Goal: Find specific page/section: Find specific page/section

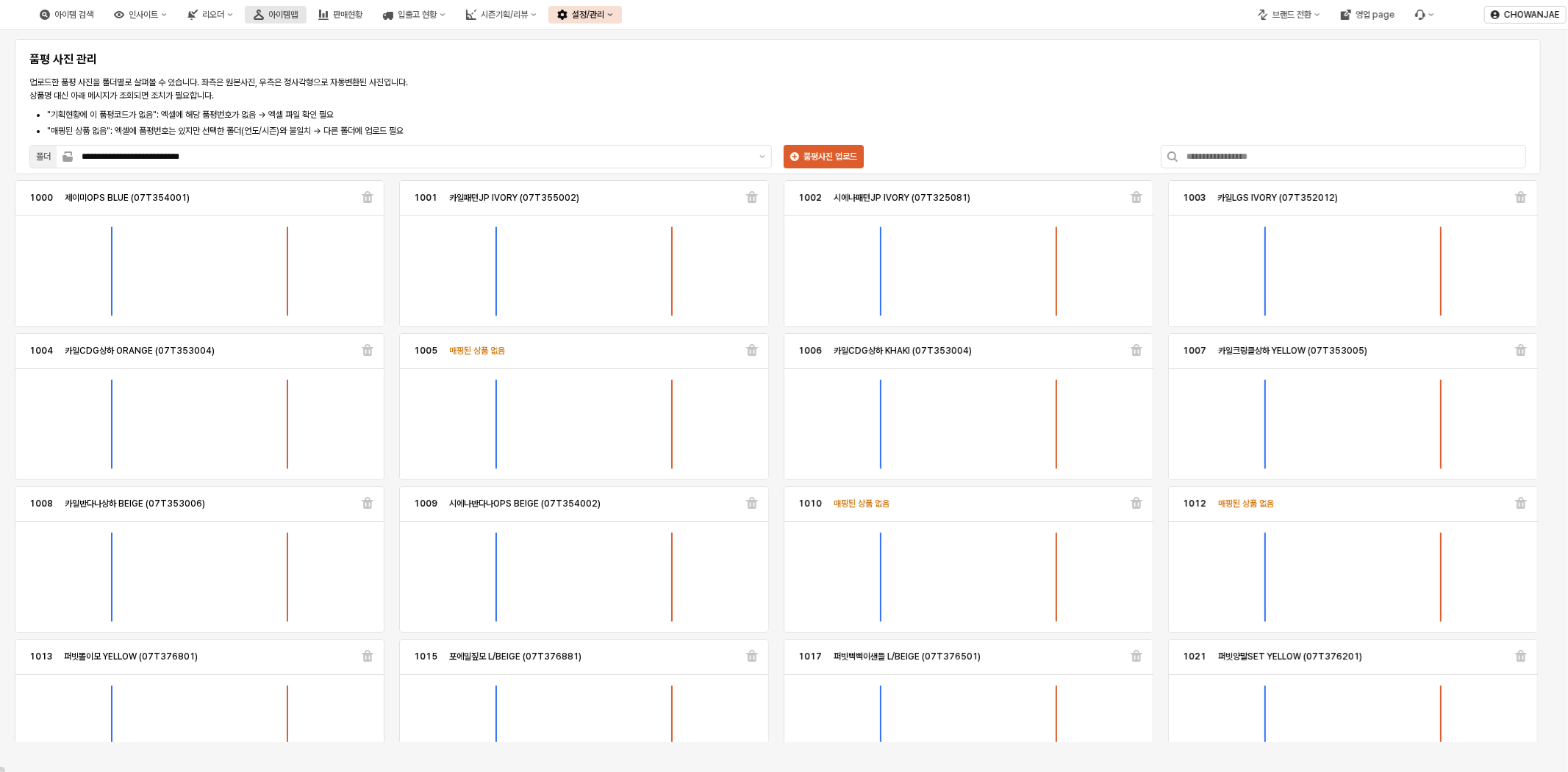
click at [298, 13] on div "아이템맵" at bounding box center [283, 14] width 30 height 10
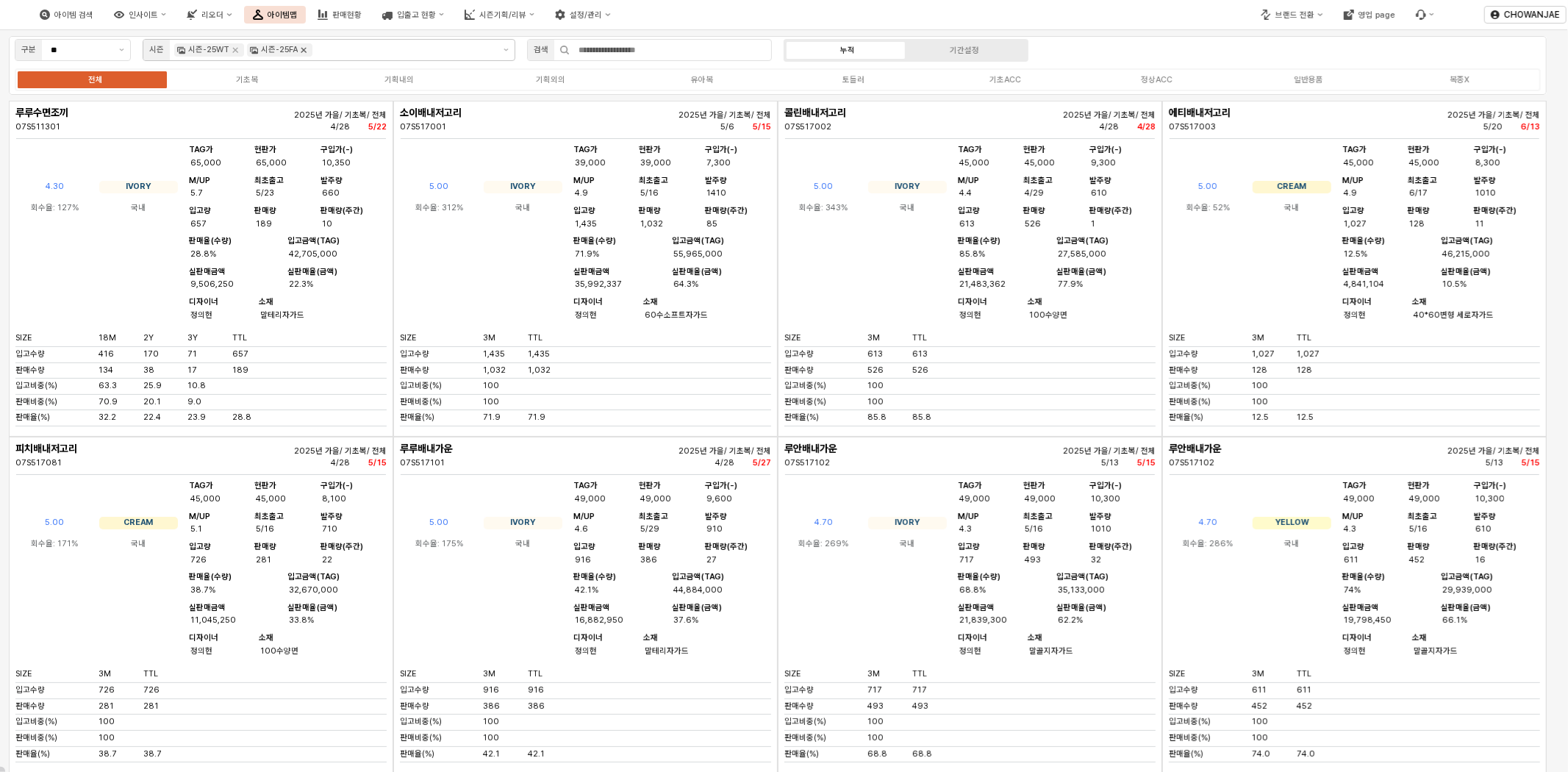
click at [305, 50] on icon "Remove 시즌-25FA" at bounding box center [304, 50] width 11 height 11
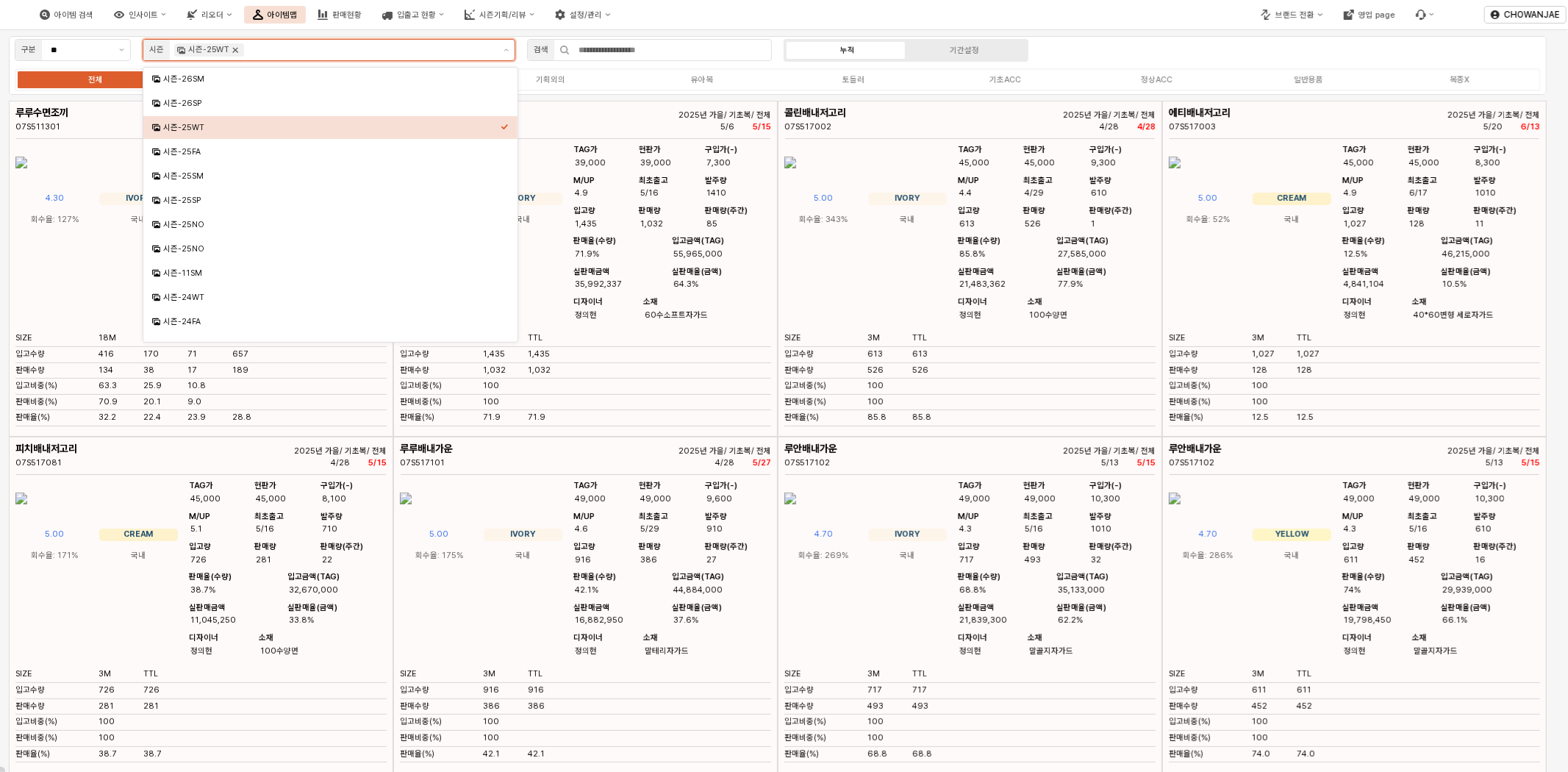
click at [233, 51] on icon "Remove 시즌-25WT" at bounding box center [235, 50] width 5 height 5
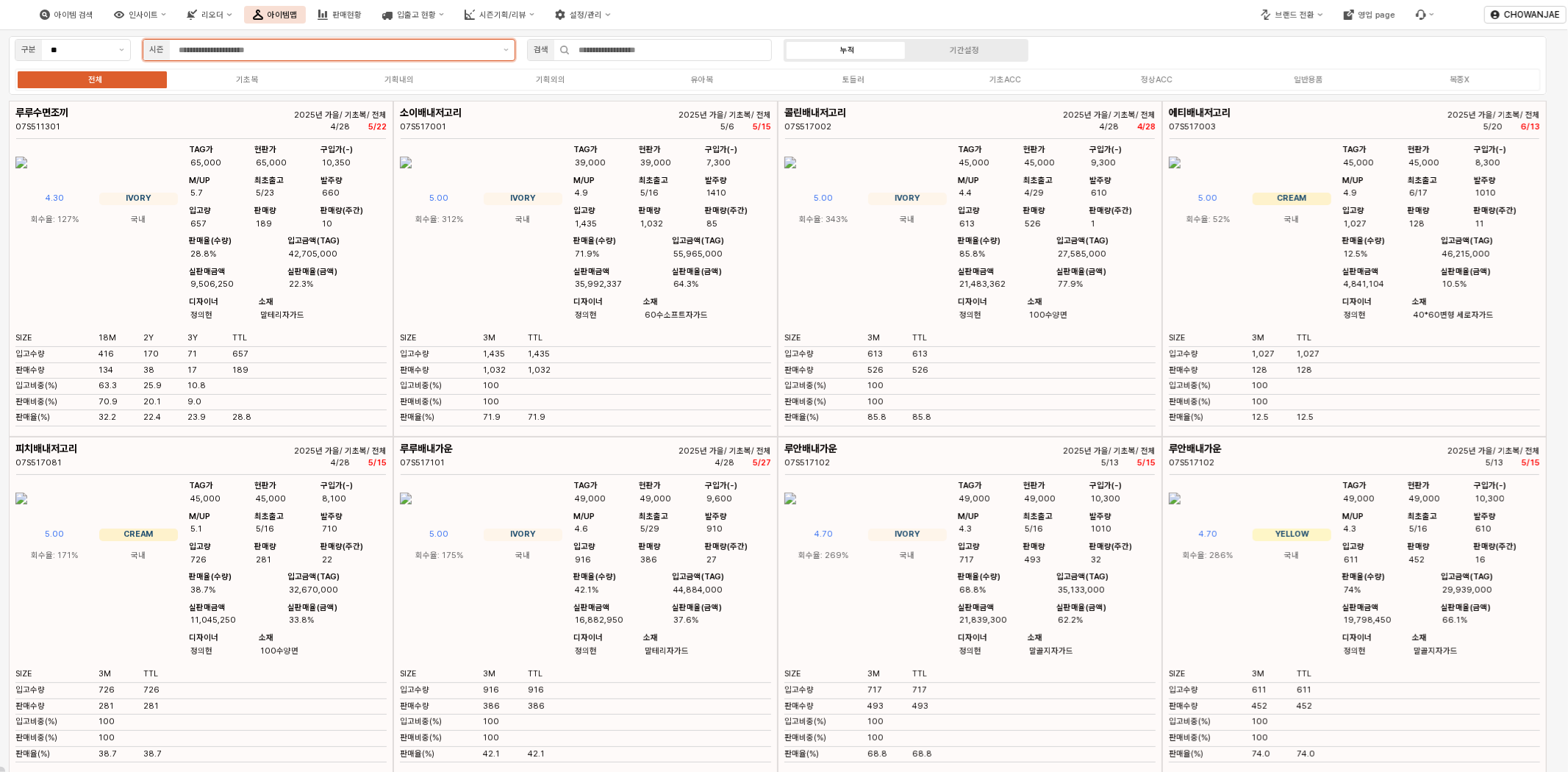
click at [298, 48] on input "App Frame" at bounding box center [337, 51] width 316 height 13
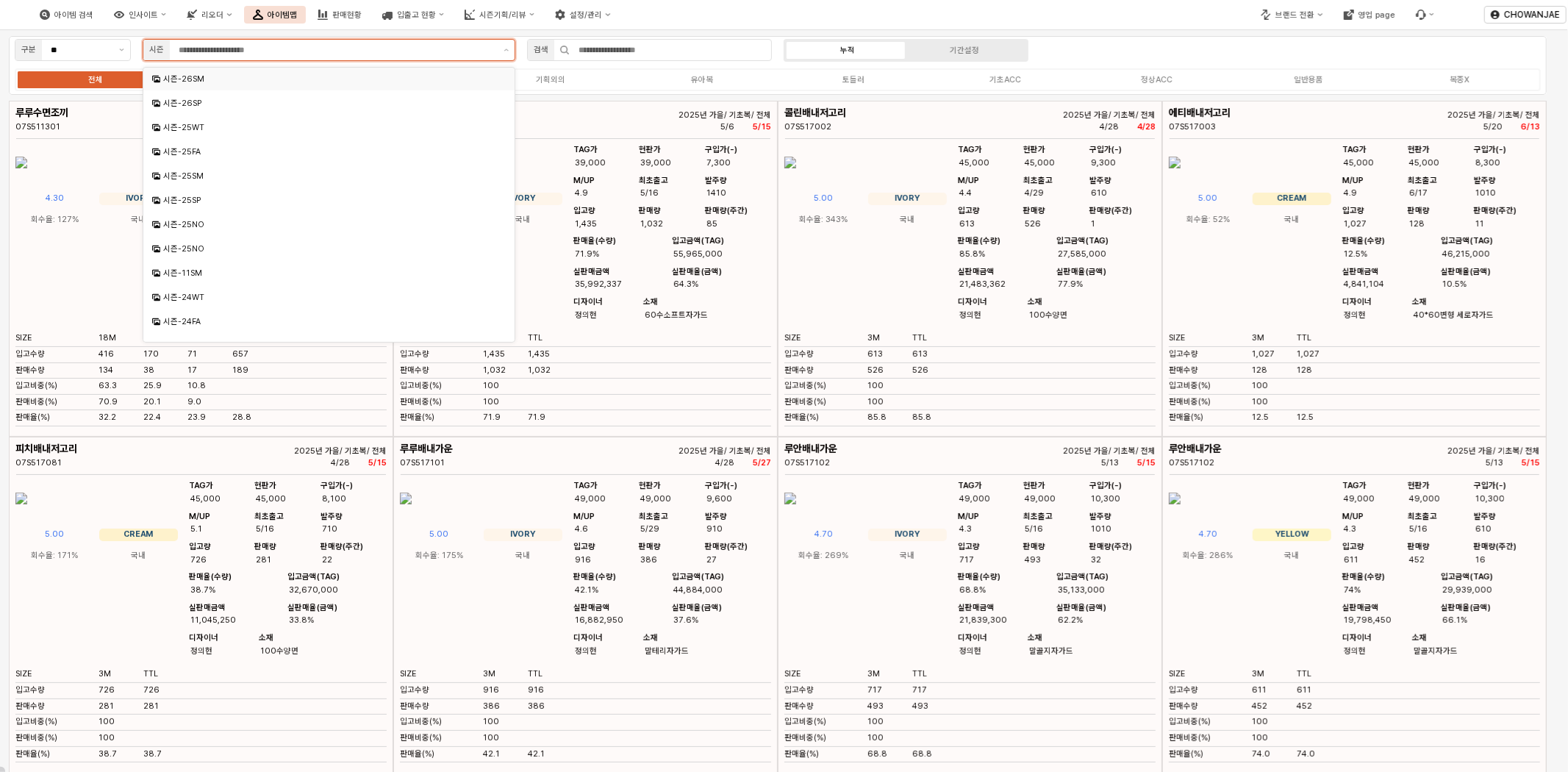
click at [251, 82] on div "시즌-26SM" at bounding box center [330, 79] width 334 height 11
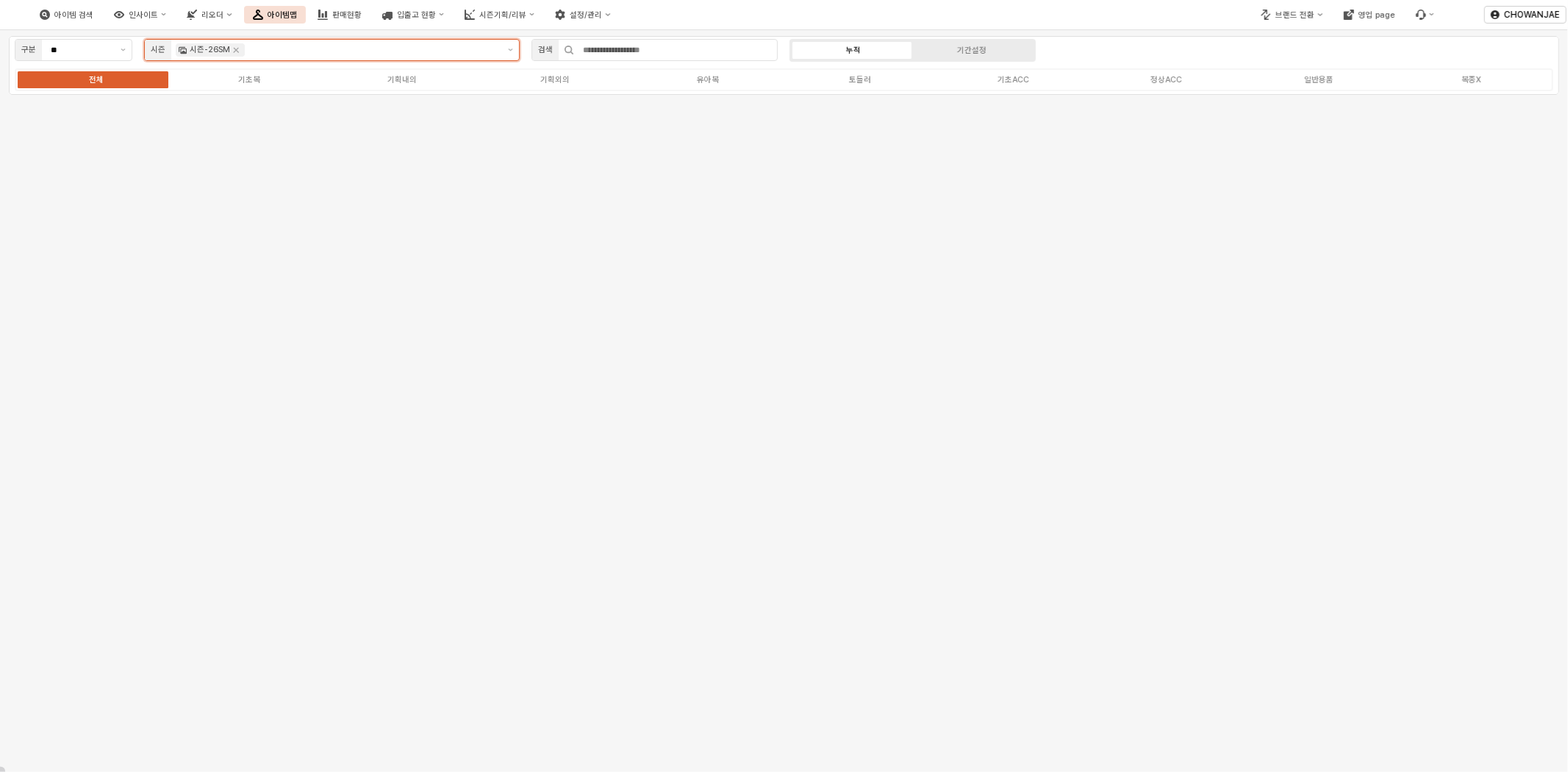
click at [320, 50] on input "App Frame" at bounding box center [372, 51] width 250 height 13
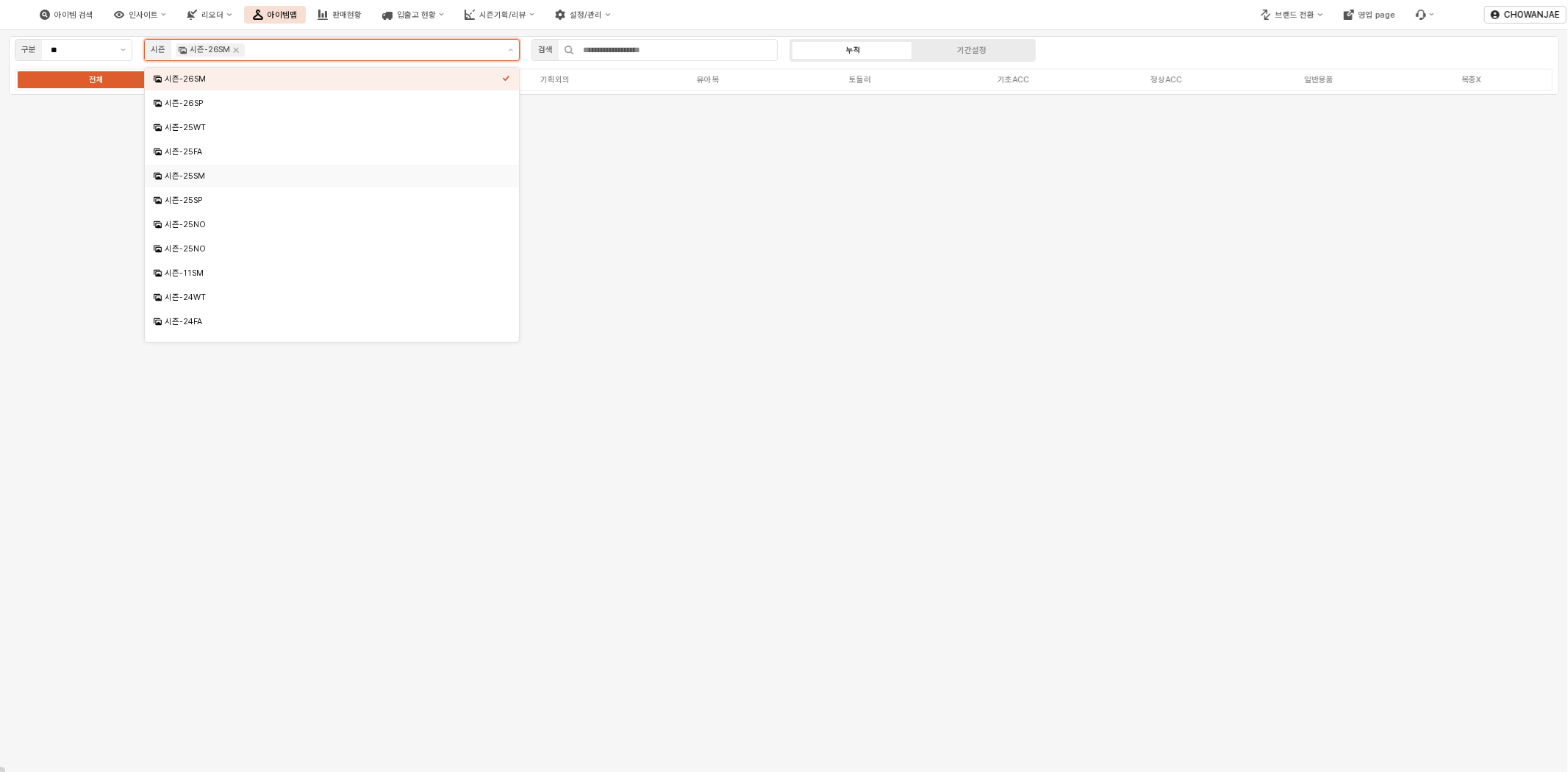
click at [278, 175] on div "시즌-25SM" at bounding box center [333, 176] width 337 height 11
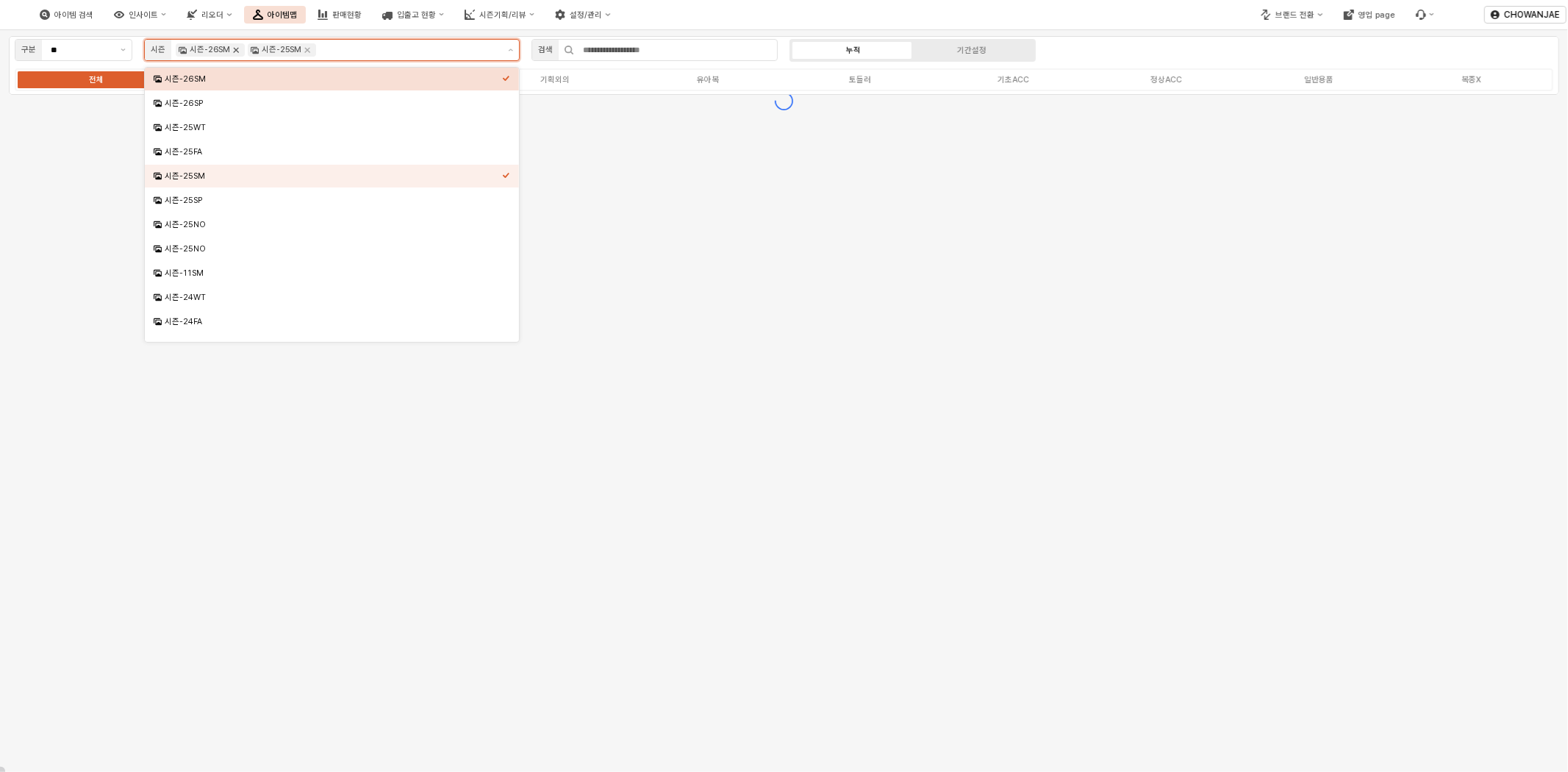
click at [235, 52] on icon "Remove 시즌-26SM" at bounding box center [236, 50] width 11 height 11
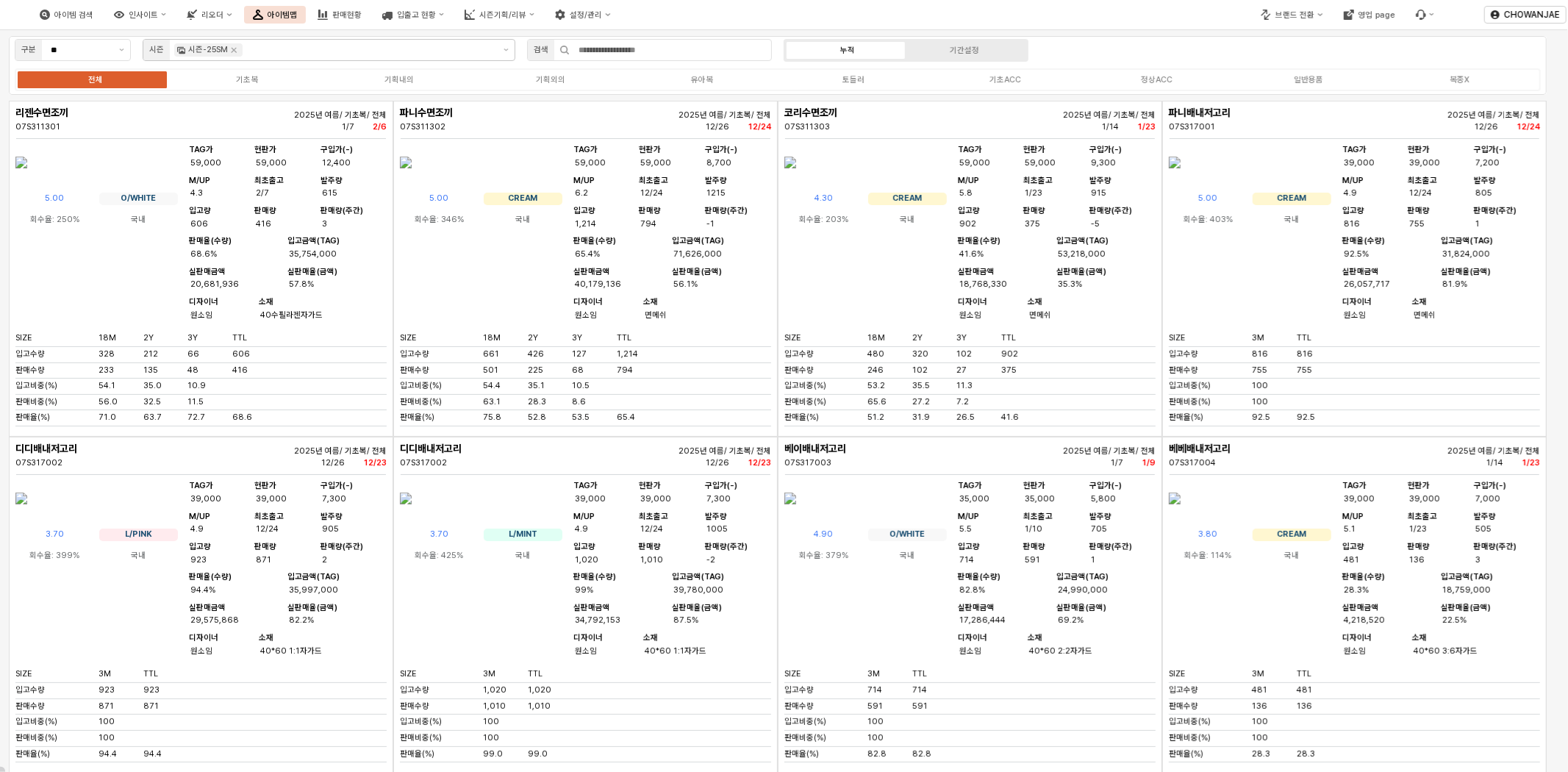
click at [781, 12] on div "아이템 검색 인사이트 리오더 아이템맵 판매현황 입출고 현황 시즌기획/리뷰 설정/관리" at bounding box center [588, 14] width 1176 height 30
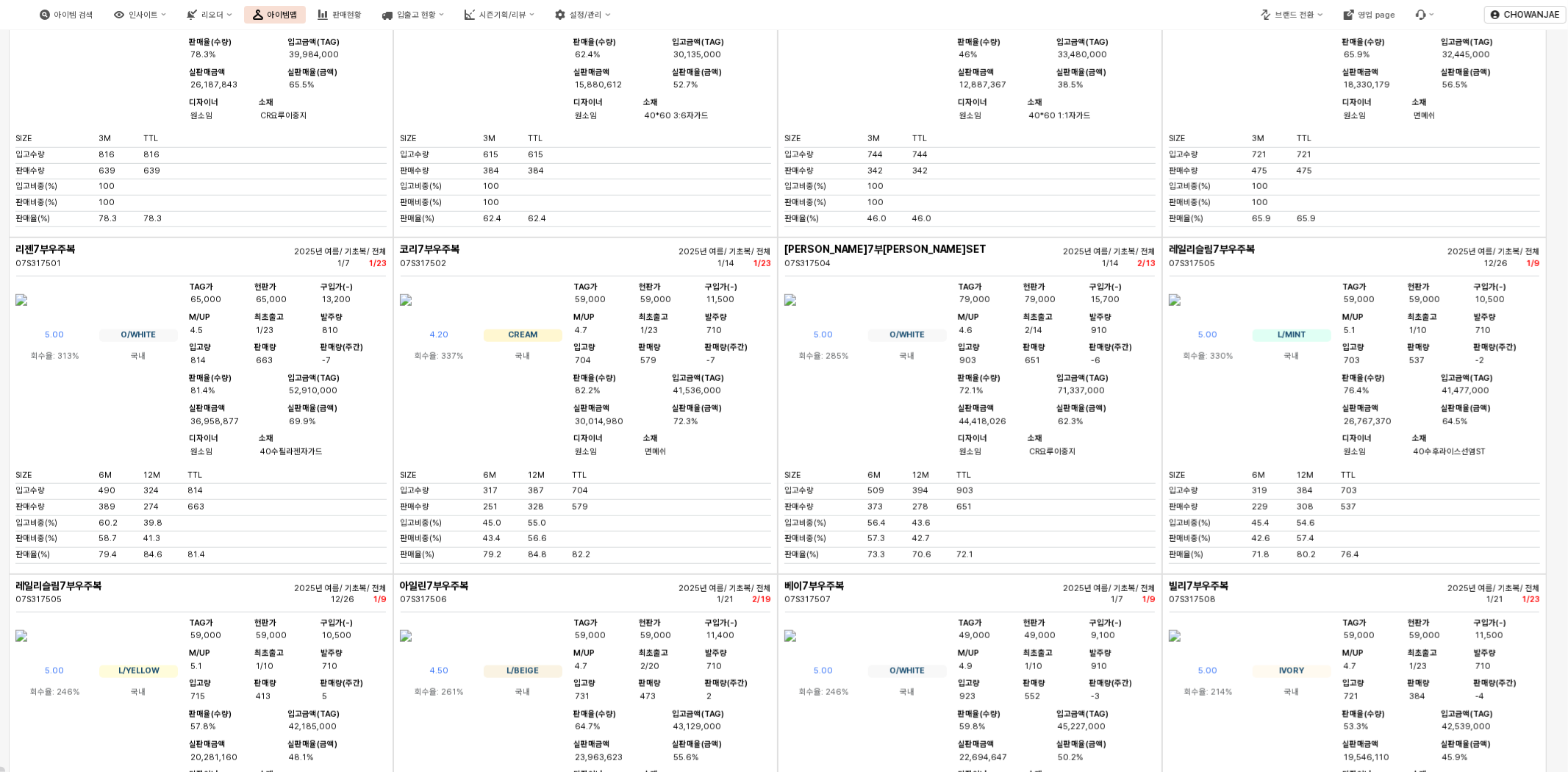
scroll to position [653, 0]
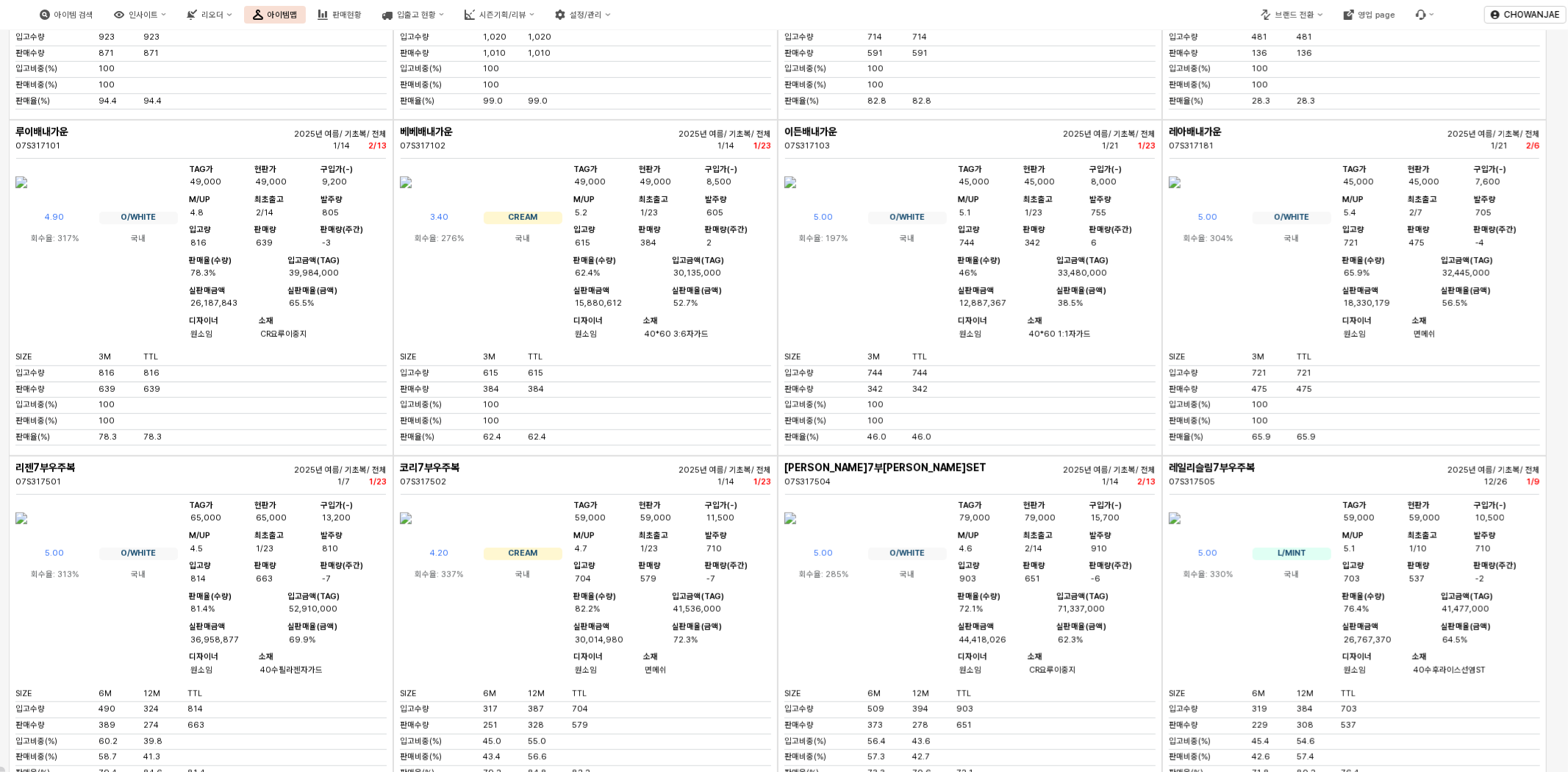
drag, startPoint x: 687, startPoint y: 354, endPoint x: 697, endPoint y: 333, distance: 23.3
drag, startPoint x: 701, startPoint y: 330, endPoint x: 631, endPoint y: 245, distance: 110.1
click at [631, 152] on div "2025년 여름/ 기초복/ 전체 1/14 1/23" at bounding box center [697, 140] width 149 height 22
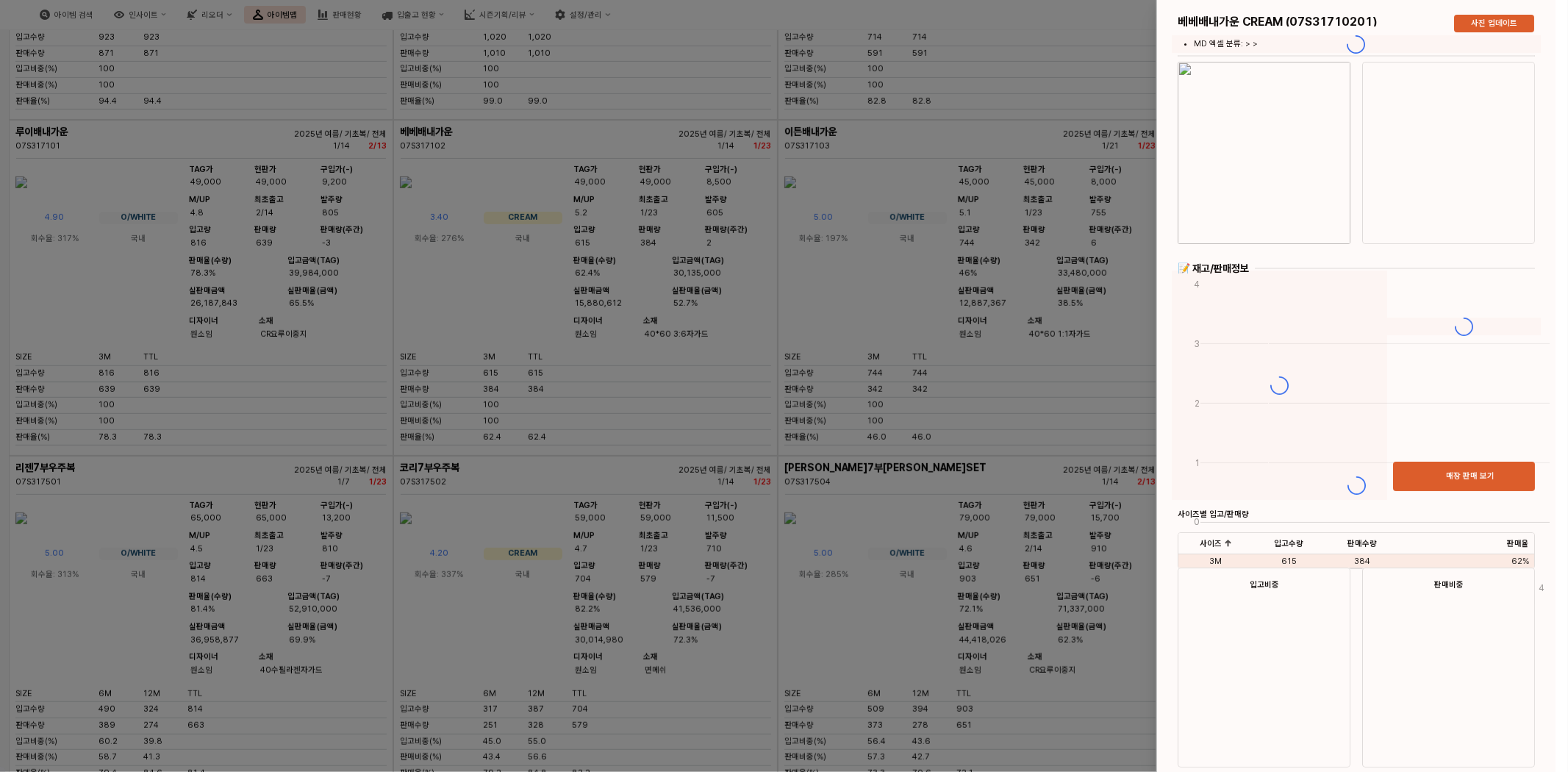
click at [965, 199] on div at bounding box center [784, 386] width 1568 height 772
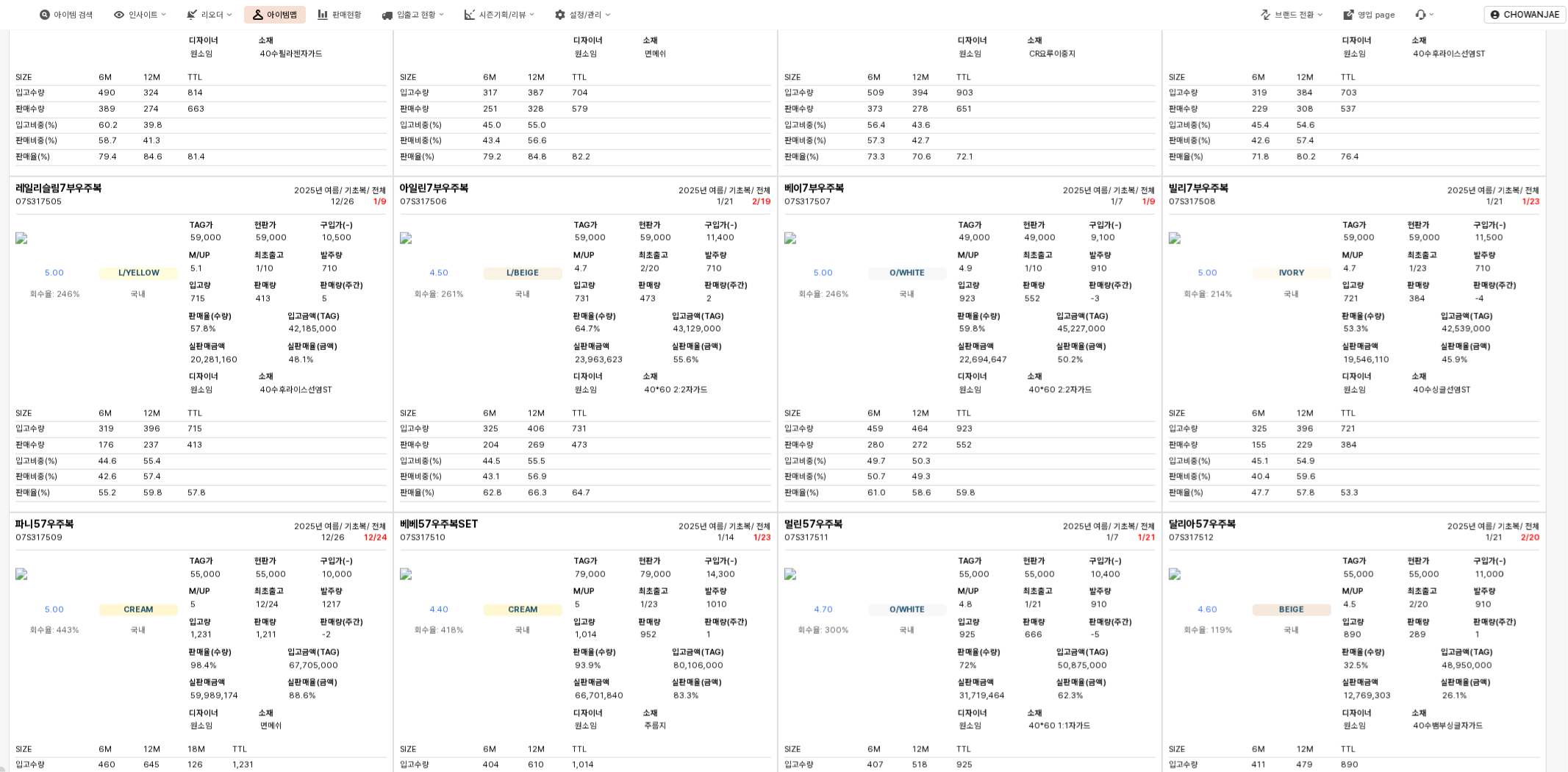
scroll to position [0, 0]
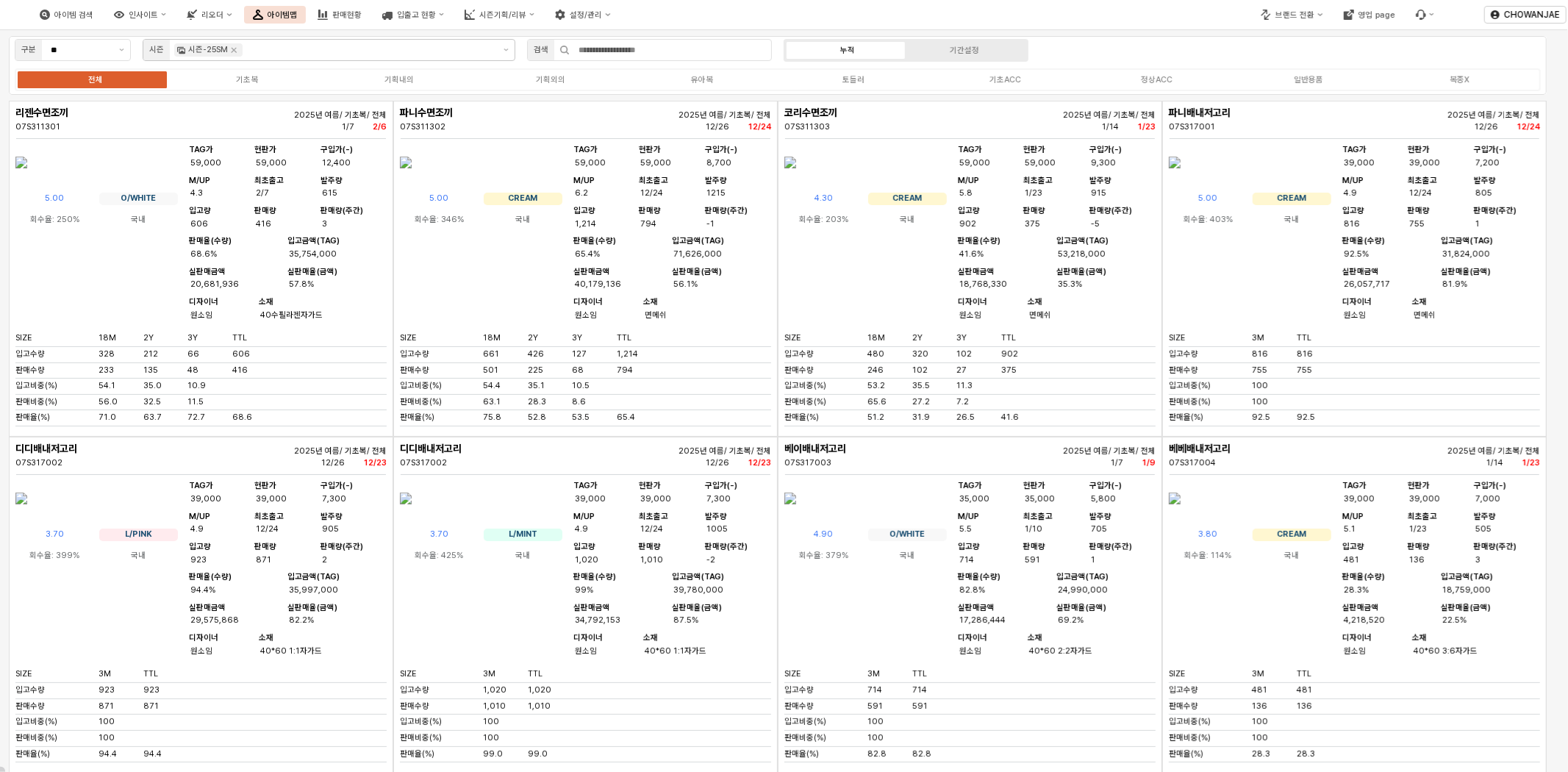
drag, startPoint x: 232, startPoint y: 74, endPoint x: 490, endPoint y: 287, distance: 334.6
click at [232, 74] on label "기초복" at bounding box center [247, 79] width 151 height 12
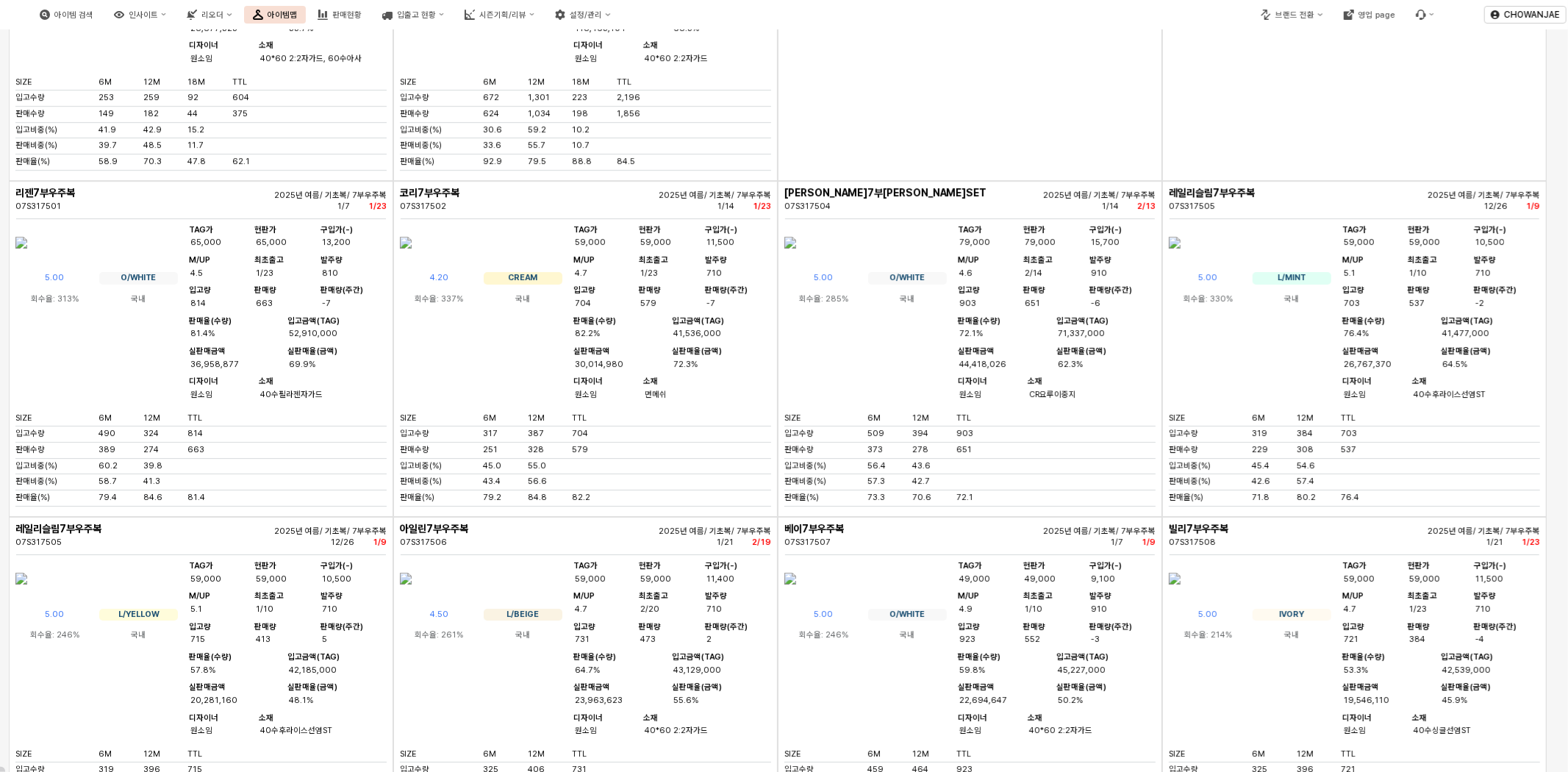
scroll to position [3738, 0]
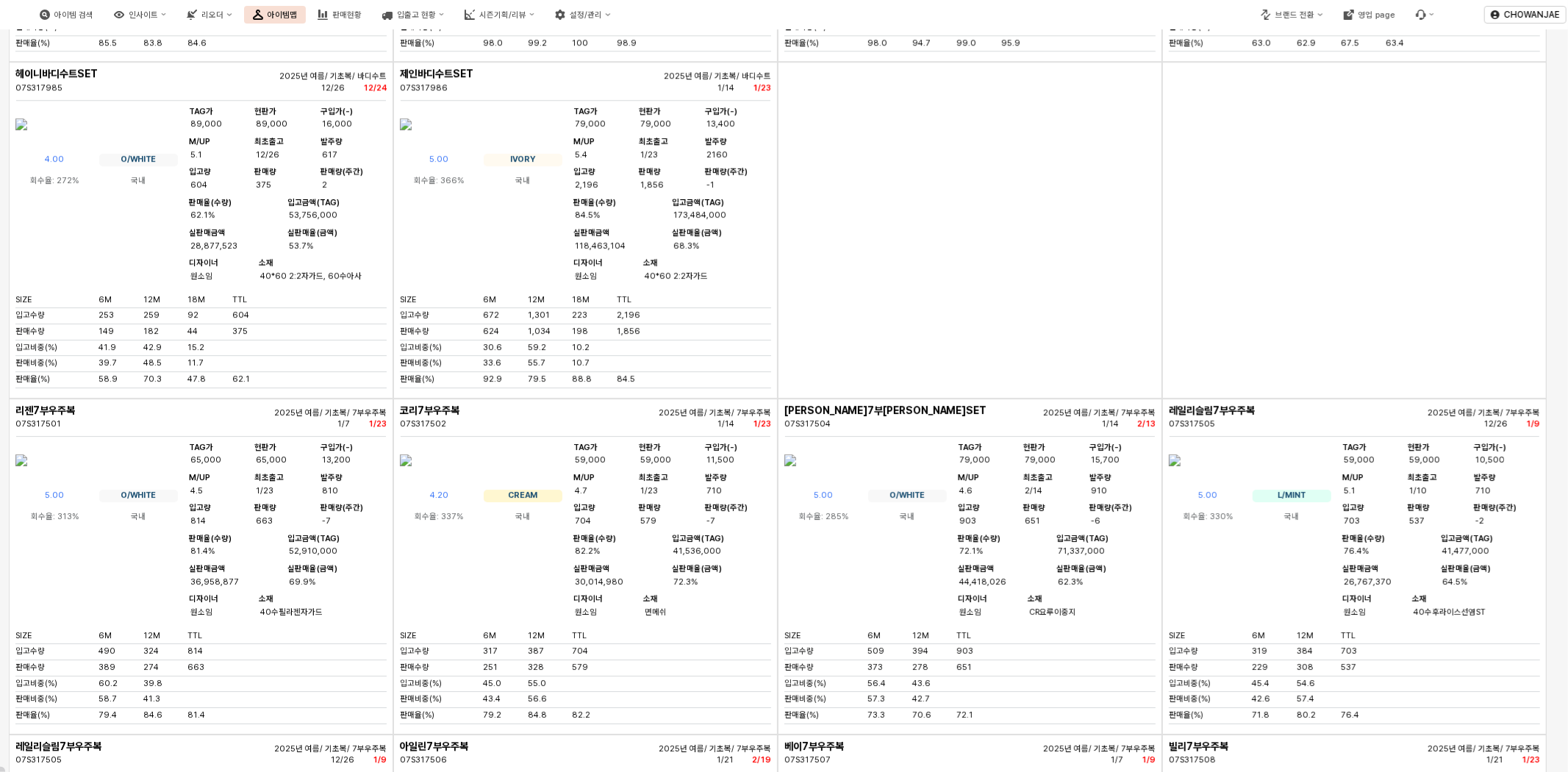
click at [997, 398] on div "App Frame" at bounding box center [971, 230] width 385 height 336
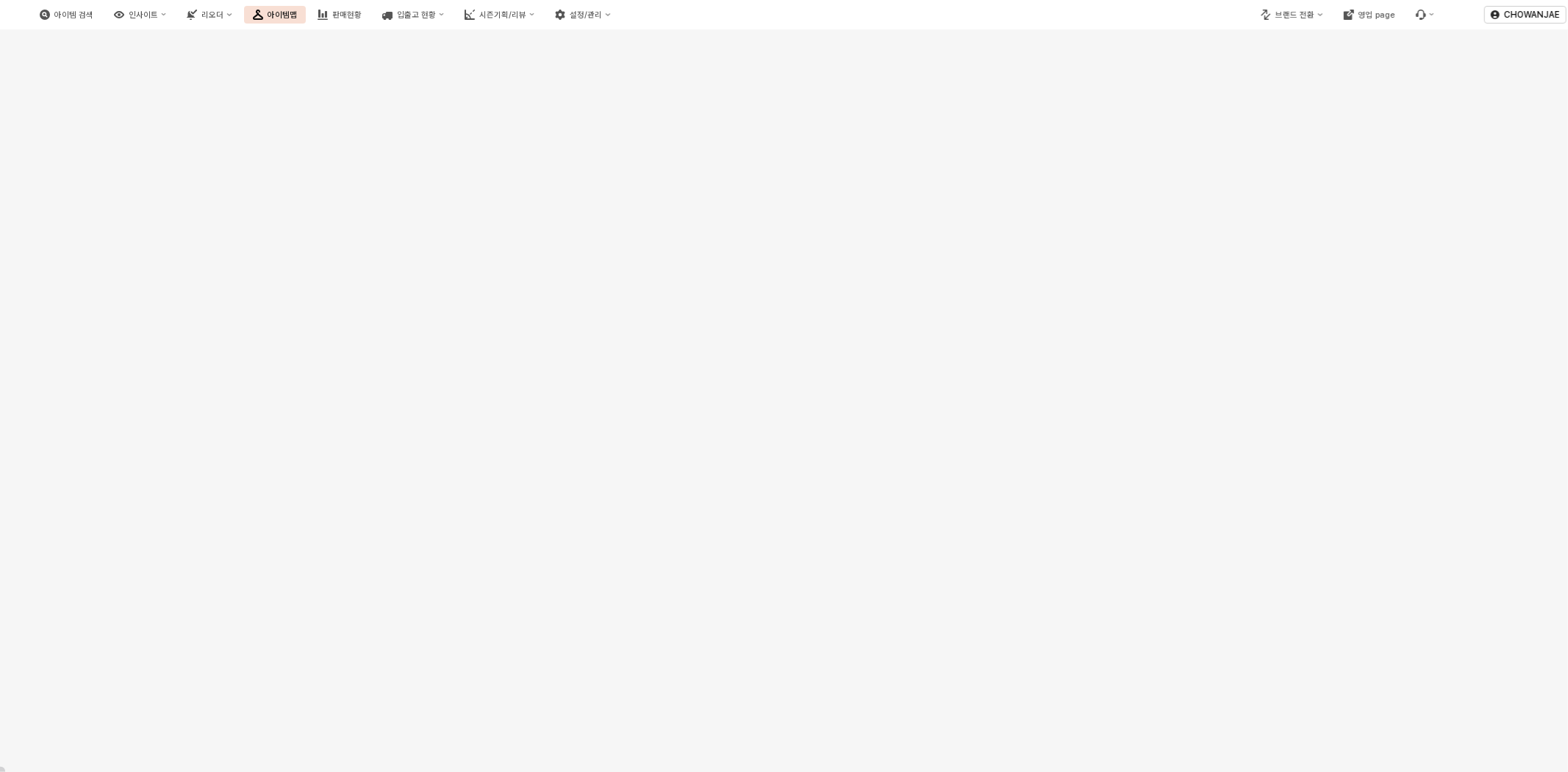
scroll to position [10273, 0]
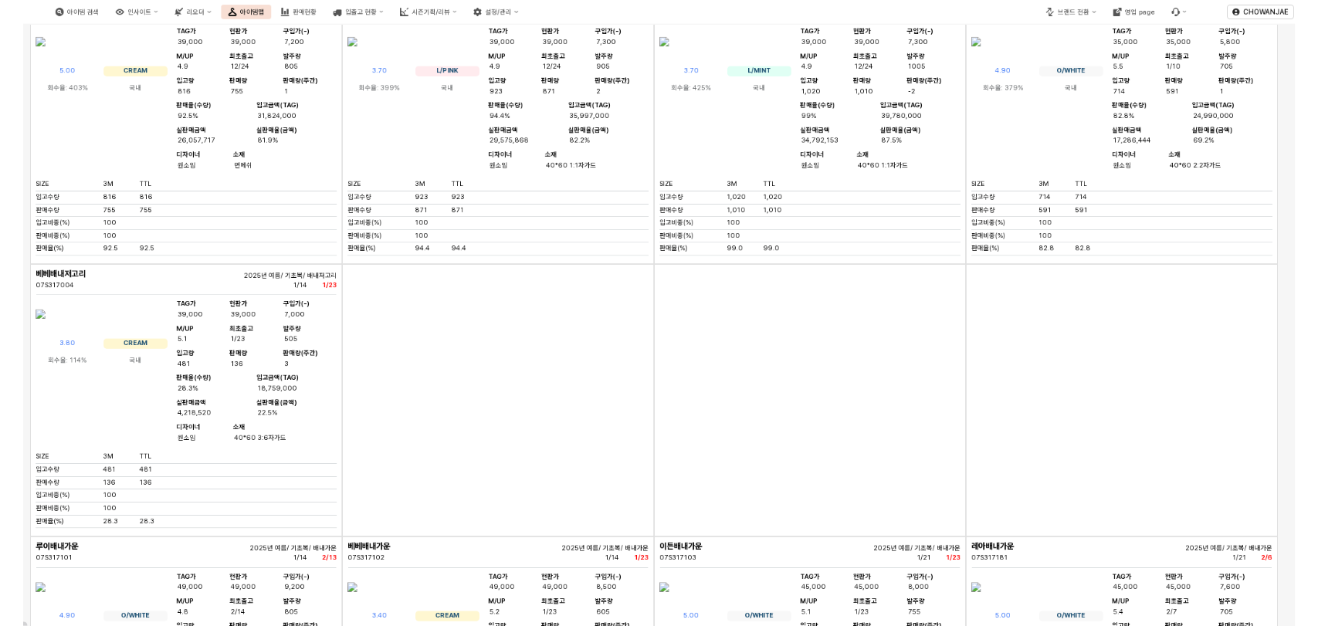
scroll to position [0, 0]
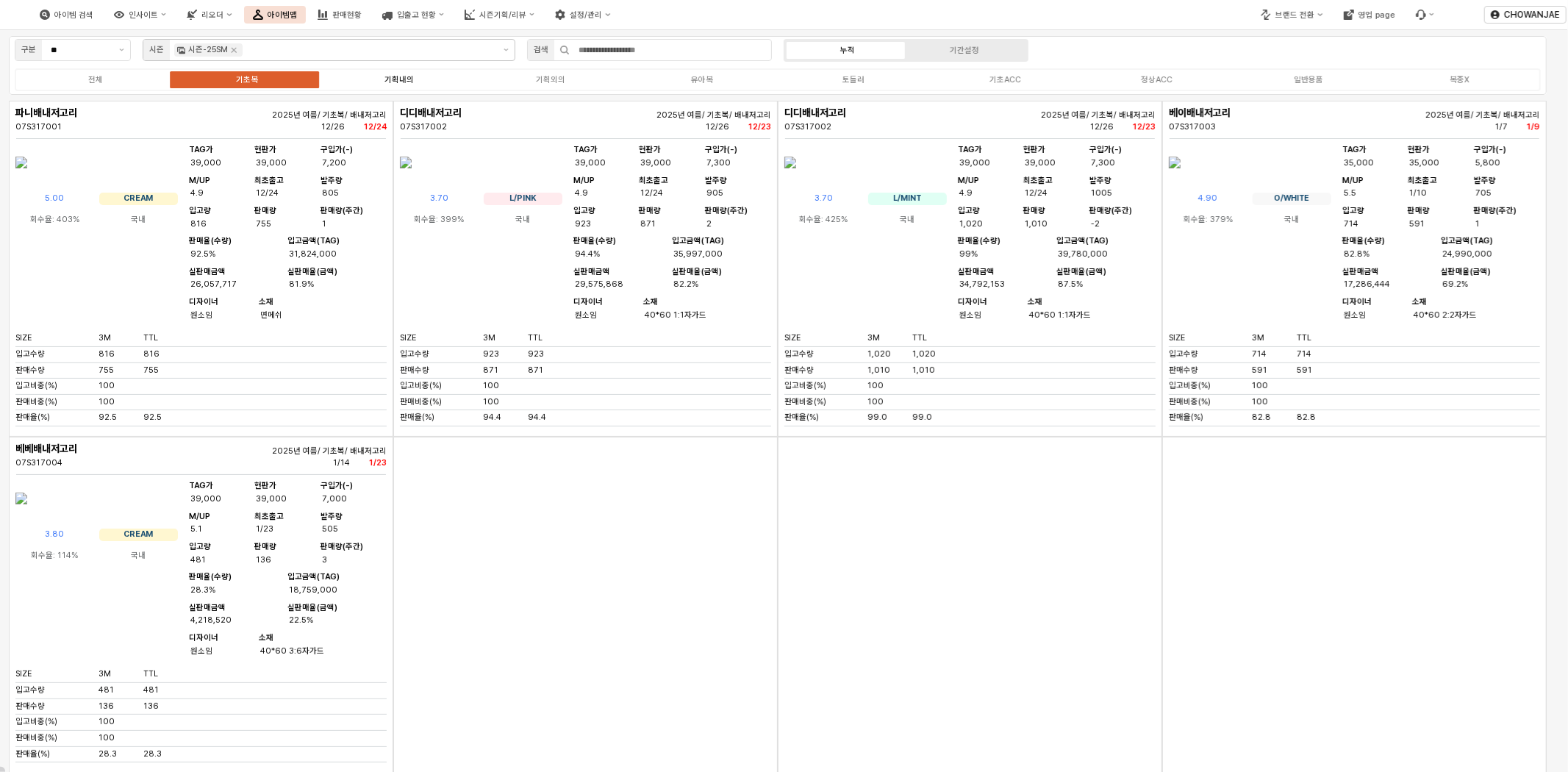
click at [414, 84] on label "기획내의" at bounding box center [398, 79] width 151 height 12
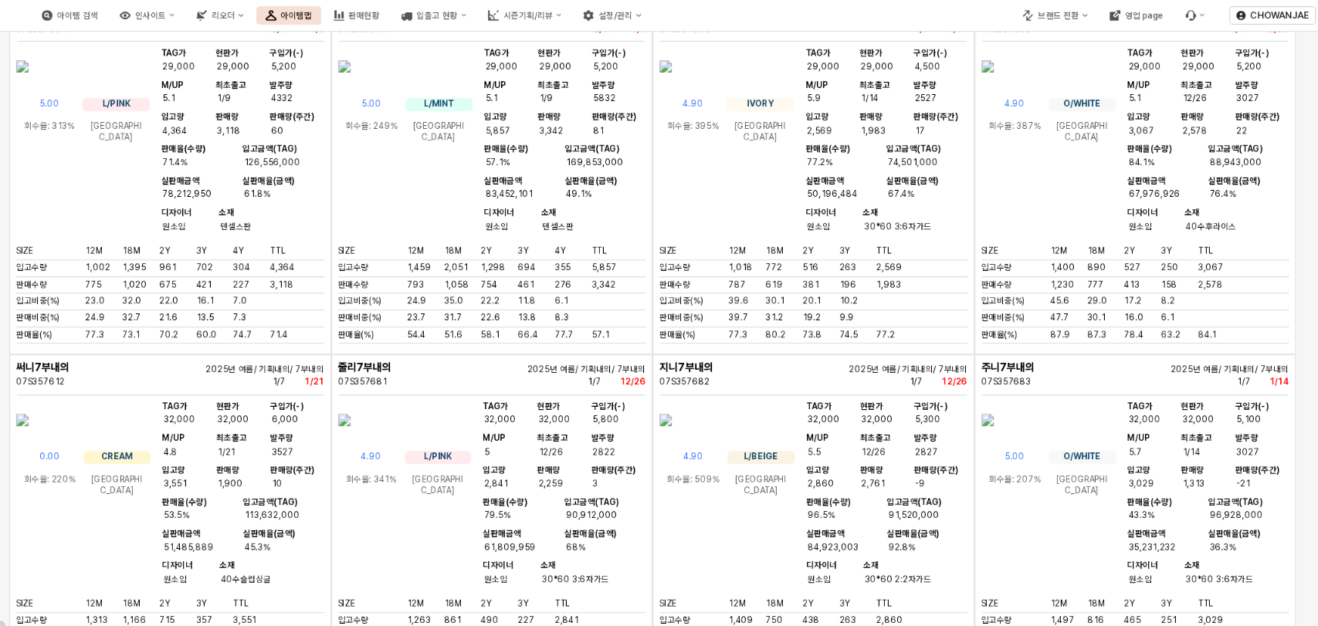
scroll to position [685, 0]
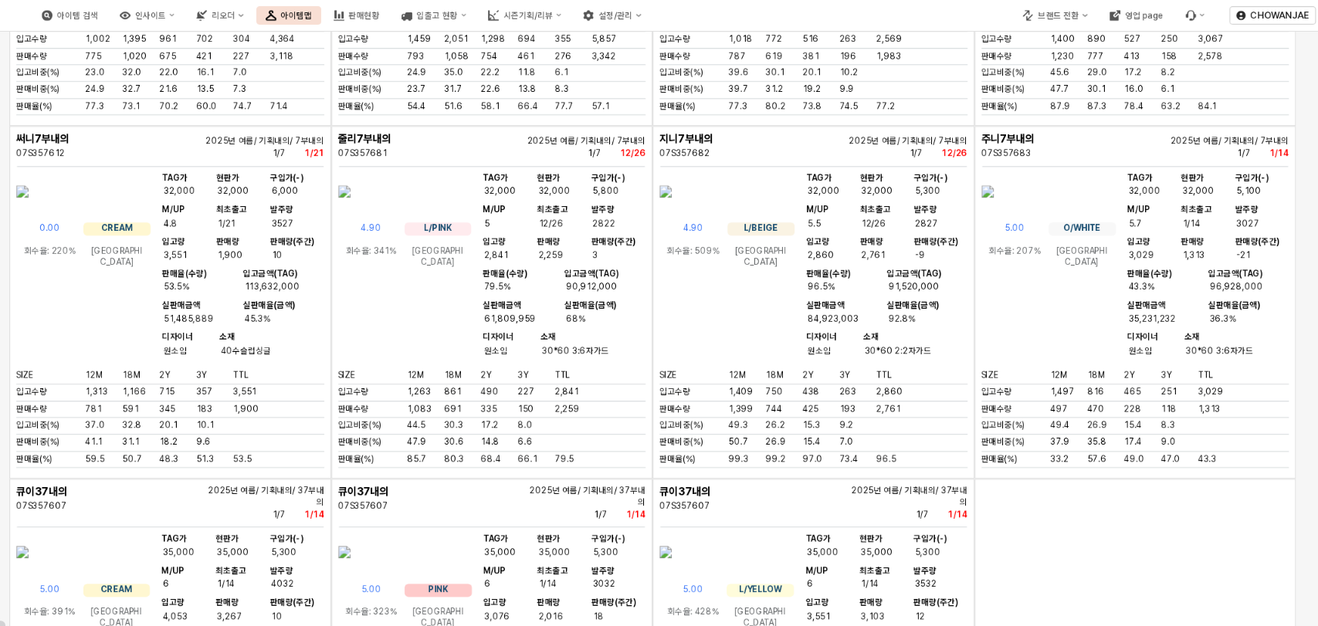
click at [672, 210] on img "App Frame" at bounding box center [665, 191] width 12 height 37
click at [993, 210] on img "App Frame" at bounding box center [987, 191] width 12 height 37
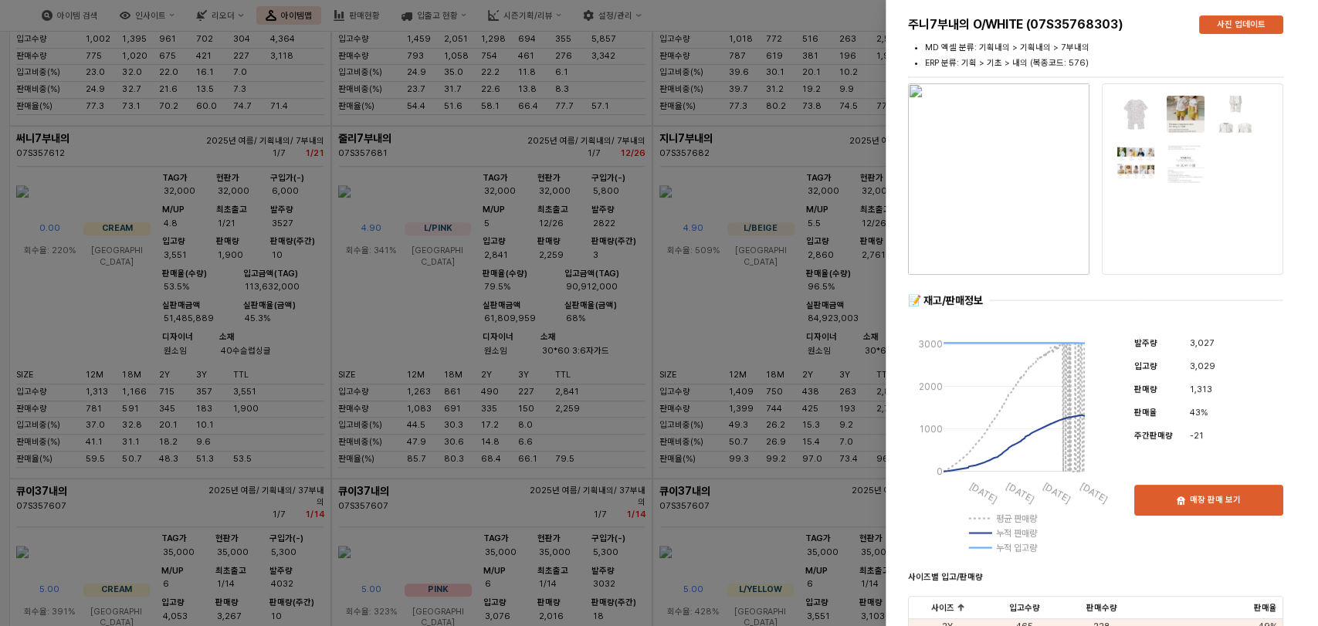
drag, startPoint x: 550, startPoint y: 193, endPoint x: 554, endPoint y: 209, distance: 16.9
click at [550, 193] on div at bounding box center [659, 313] width 1318 height 626
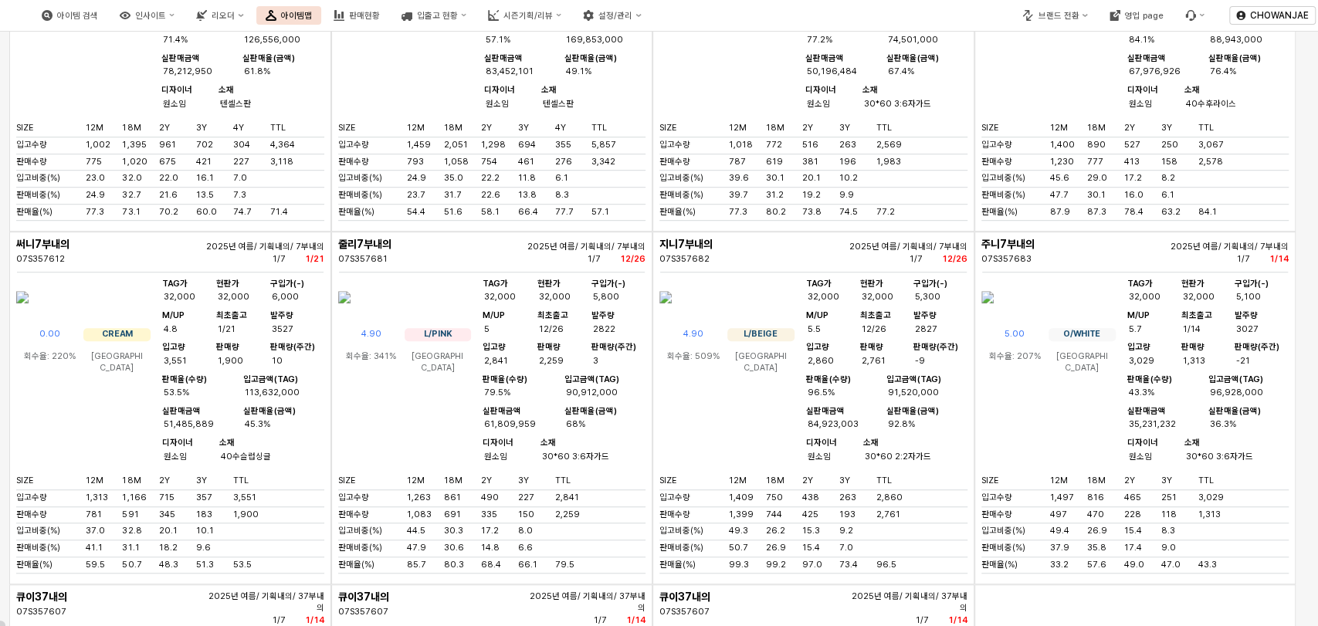
scroll to position [457, 0]
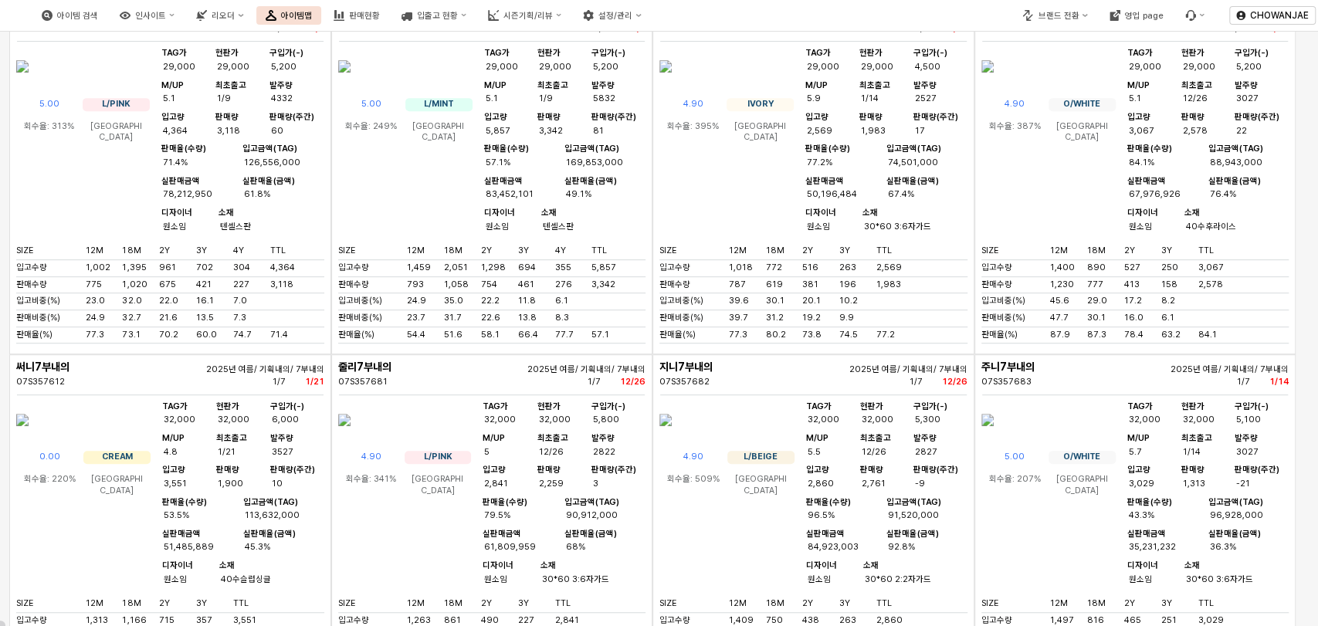
click at [993, 438] on img "App Frame" at bounding box center [987, 419] width 12 height 37
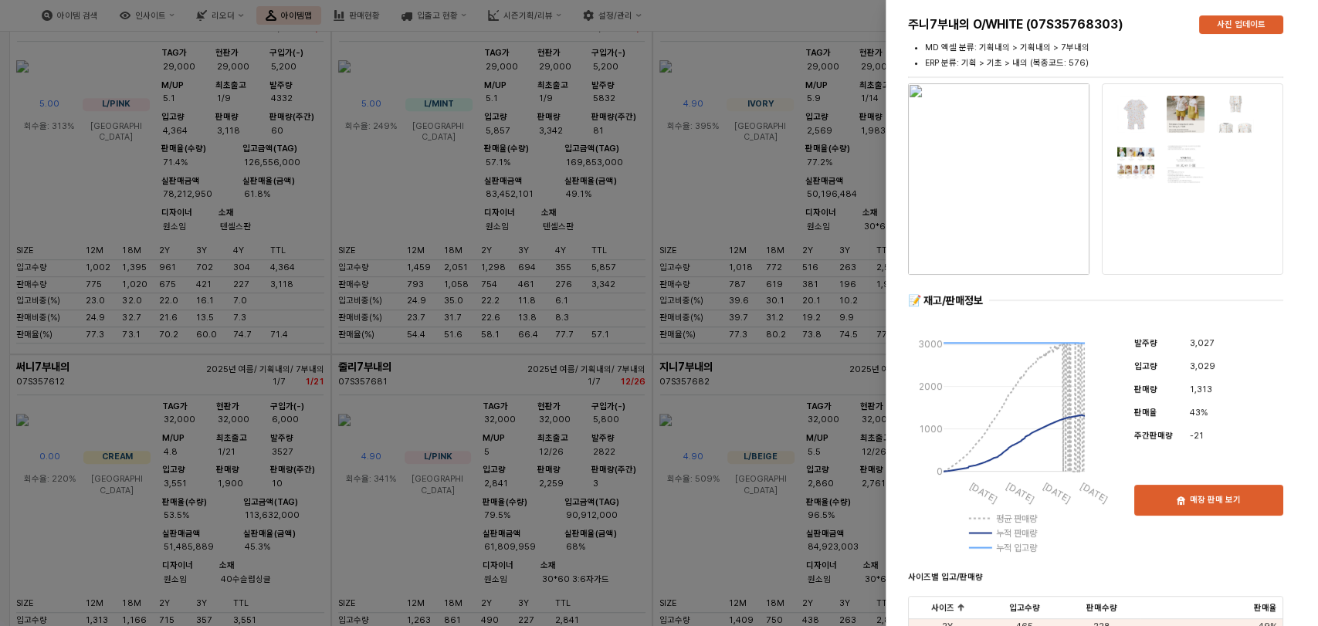
click at [1017, 181] on img "button" at bounding box center [998, 178] width 181 height 191
click at [841, 299] on div at bounding box center [659, 313] width 1318 height 626
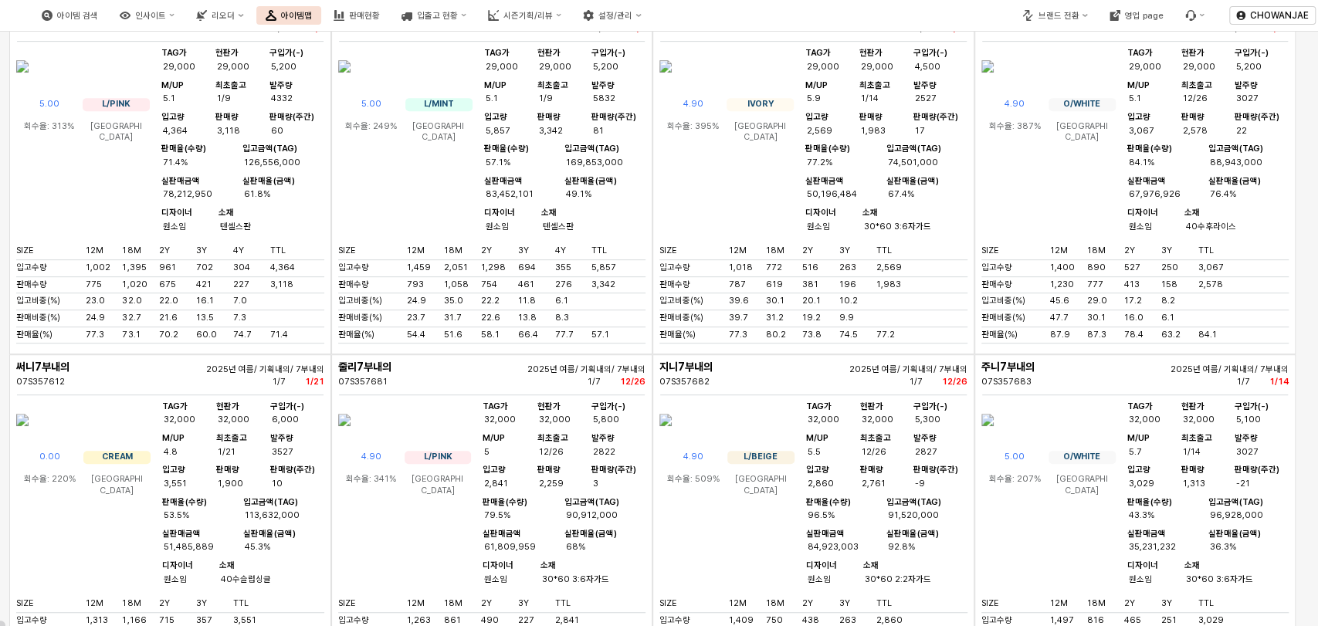
click at [993, 438] on img "App Frame" at bounding box center [987, 419] width 12 height 37
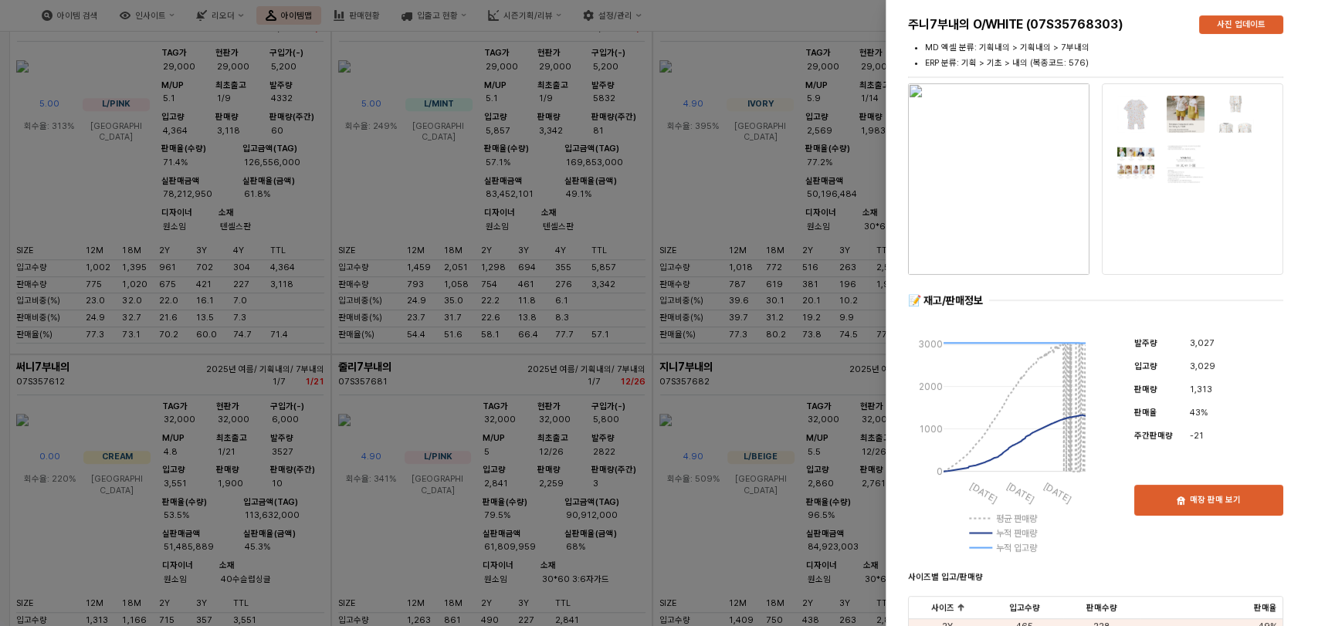
click at [922, 159] on img "button" at bounding box center [998, 178] width 181 height 191
click at [842, 211] on div at bounding box center [659, 313] width 1318 height 626
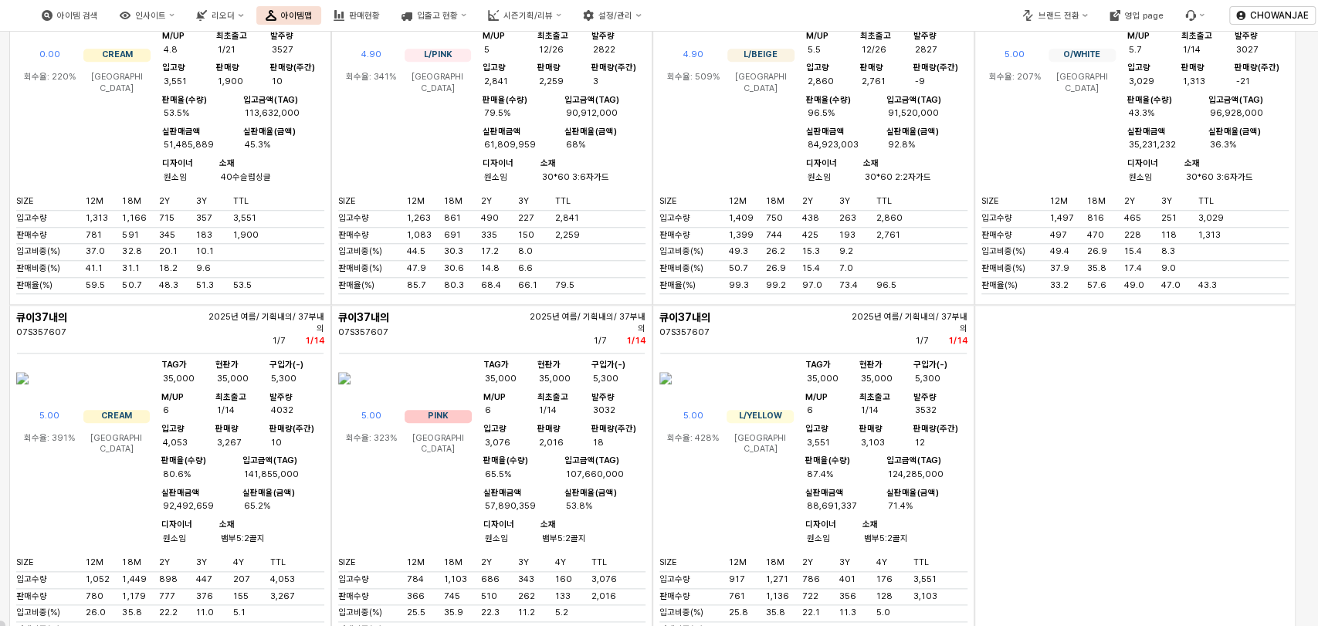
scroll to position [685, 0]
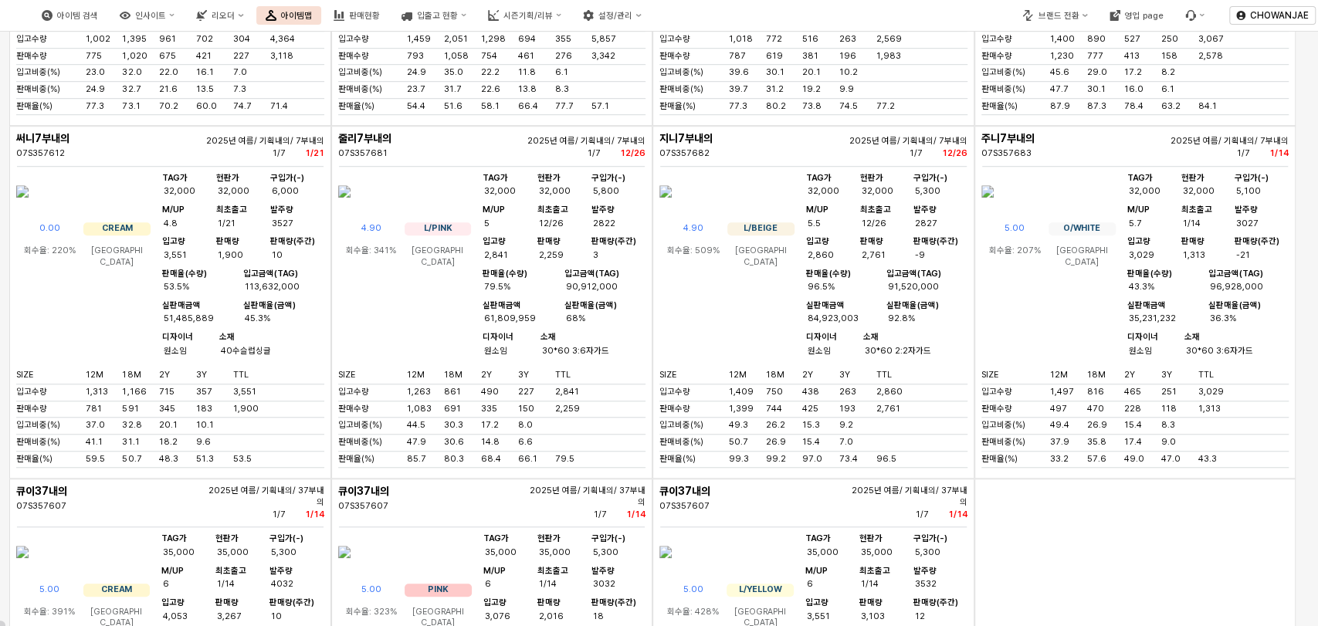
click at [993, 210] on img "App Frame" at bounding box center [987, 191] width 12 height 37
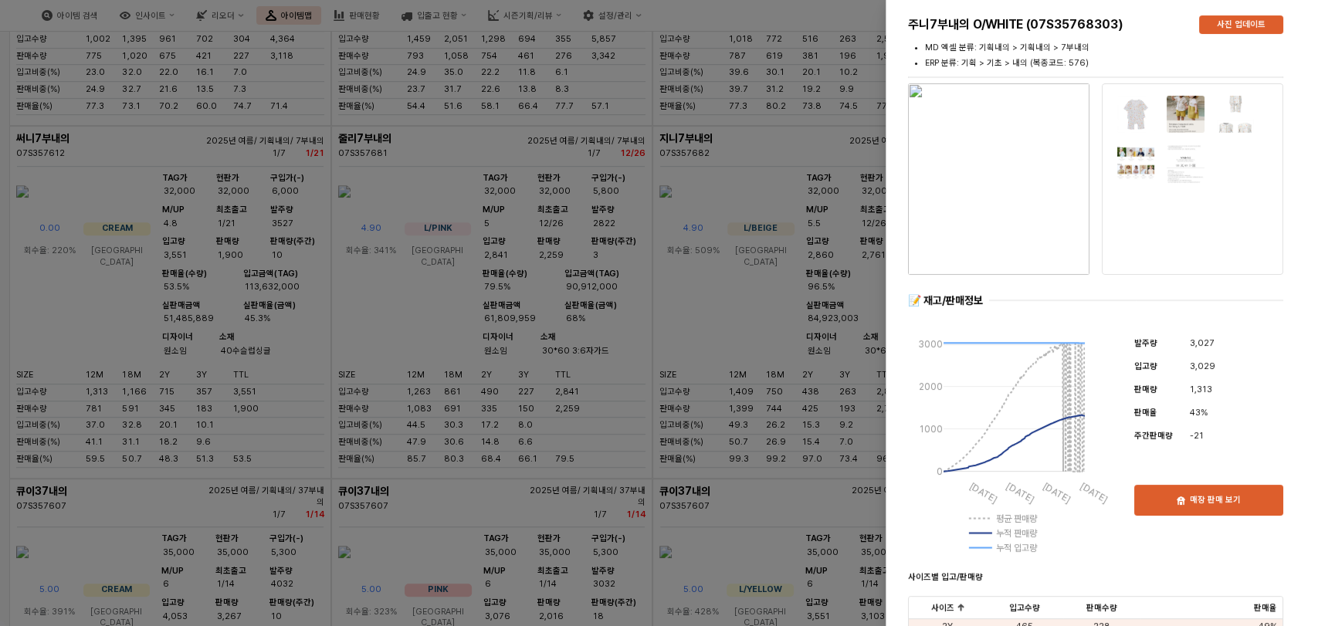
click at [1025, 167] on img "button" at bounding box center [998, 178] width 181 height 191
